Goal: Task Accomplishment & Management: Manage account settings

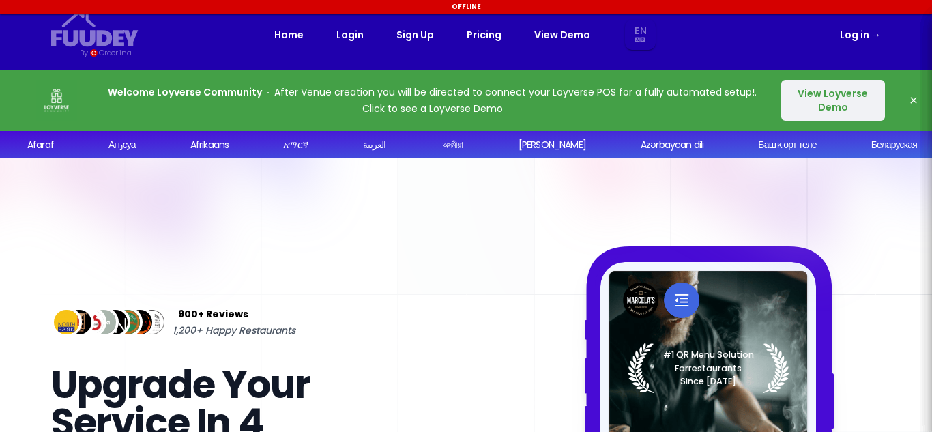
select select "en"
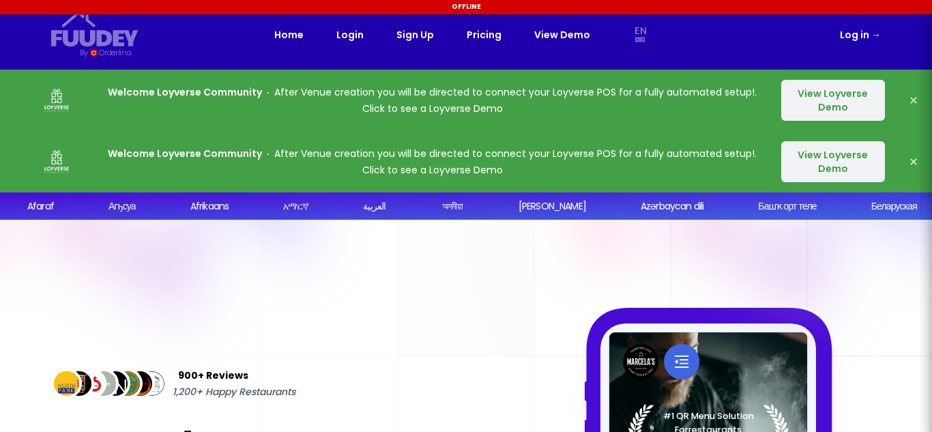
select select "en"
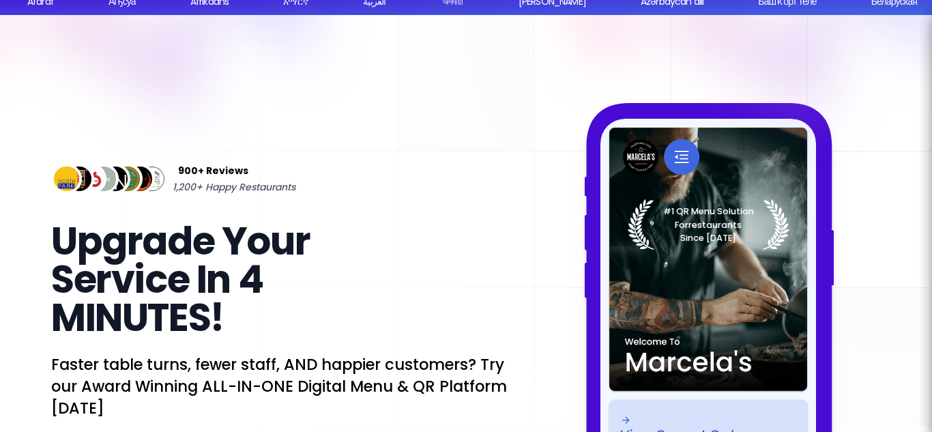
select select "en"
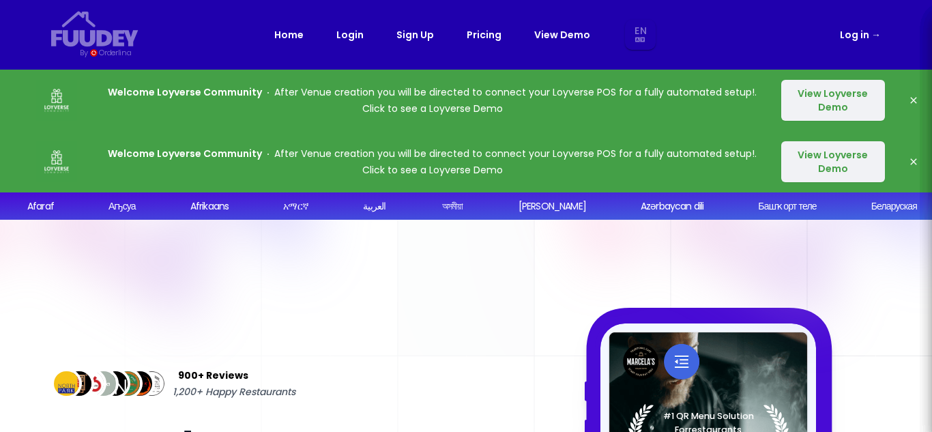
click at [916, 98] on icon "button" at bounding box center [913, 100] width 6 height 6
select select "en"
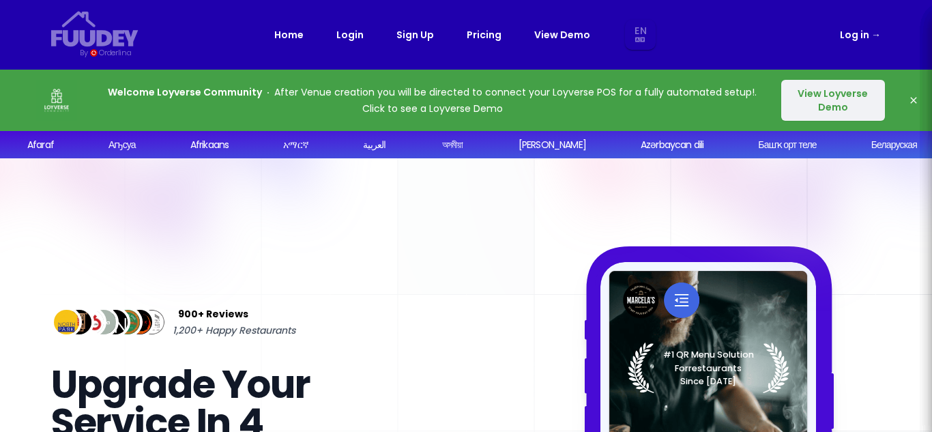
click at [915, 101] on icon "button" at bounding box center [913, 100] width 11 height 11
select select "en"
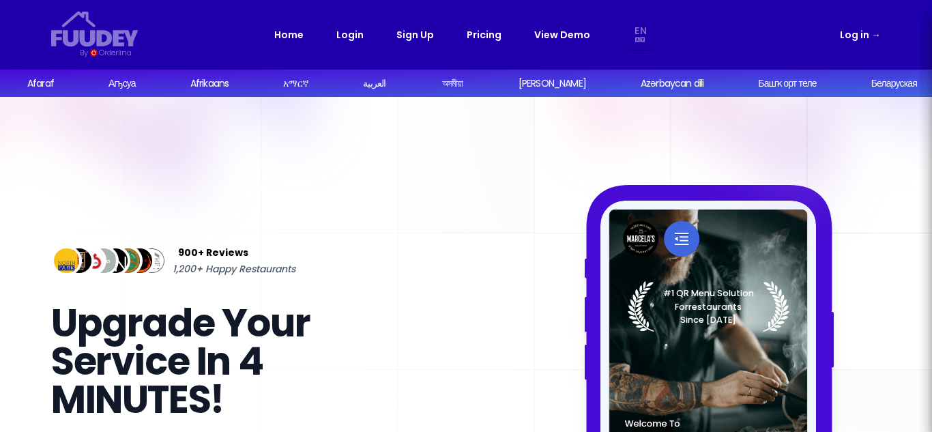
scroll to position [205, 0]
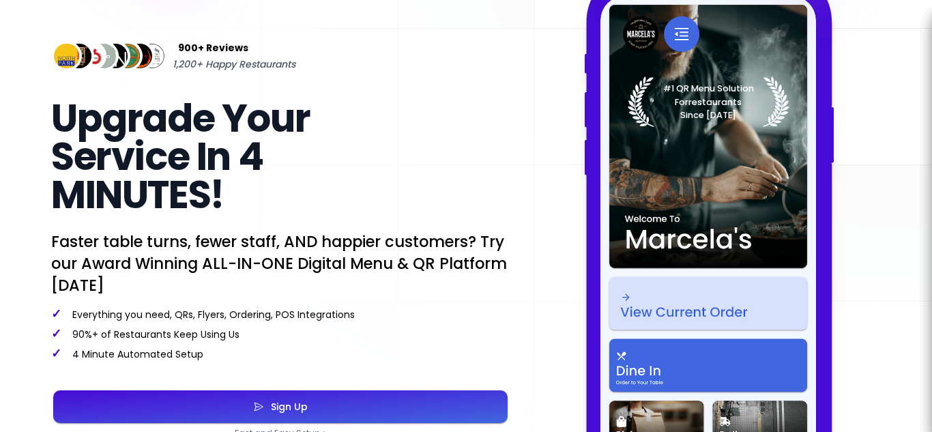
select select "en"
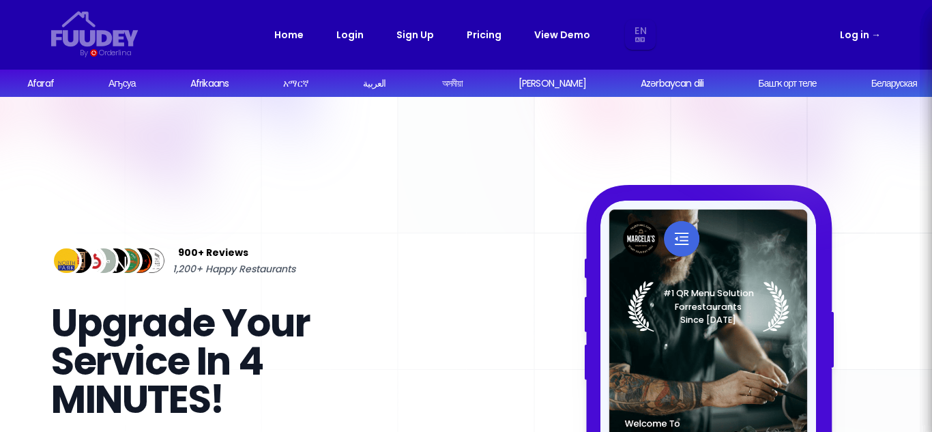
drag, startPoint x: 868, startPoint y: 33, endPoint x: 861, endPoint y: 35, distance: 7.8
click at [867, 33] on link "Log in →" at bounding box center [860, 35] width 41 height 16
click at [852, 38] on link "Log in →" at bounding box center [860, 35] width 41 height 16
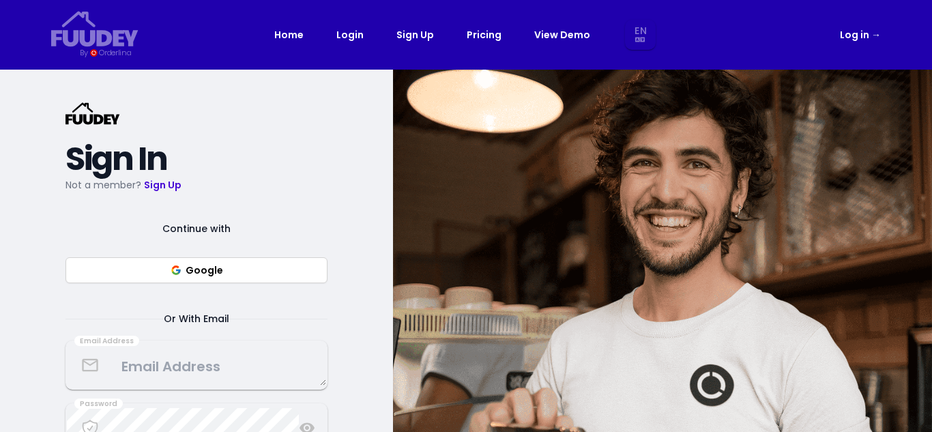
select select "en"
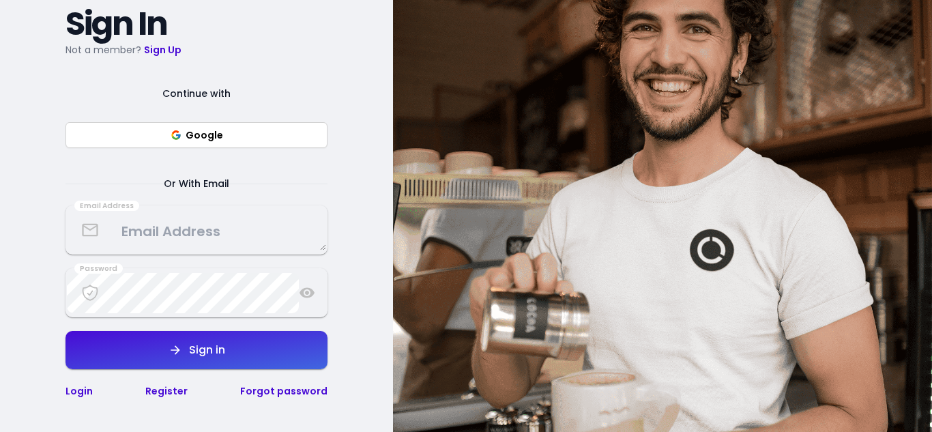
scroll to position [136, 0]
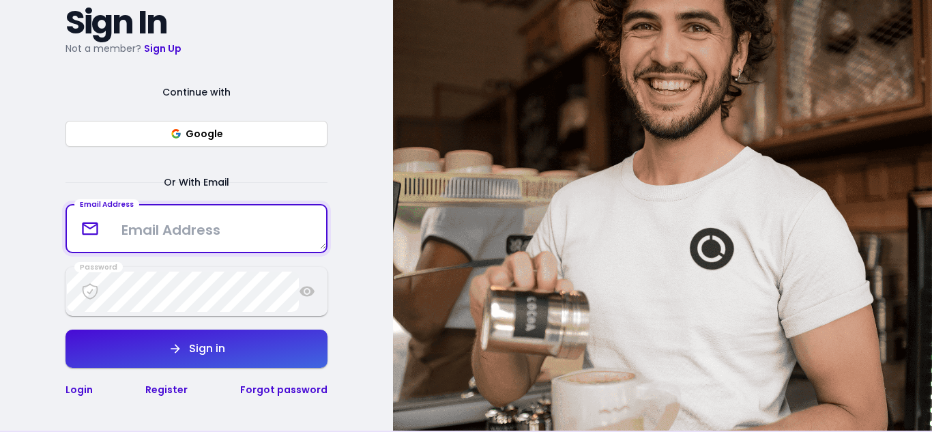
click at [182, 227] on textarea at bounding box center [196, 229] width 259 height 40
